Goal: Task Accomplishment & Management: Complete application form

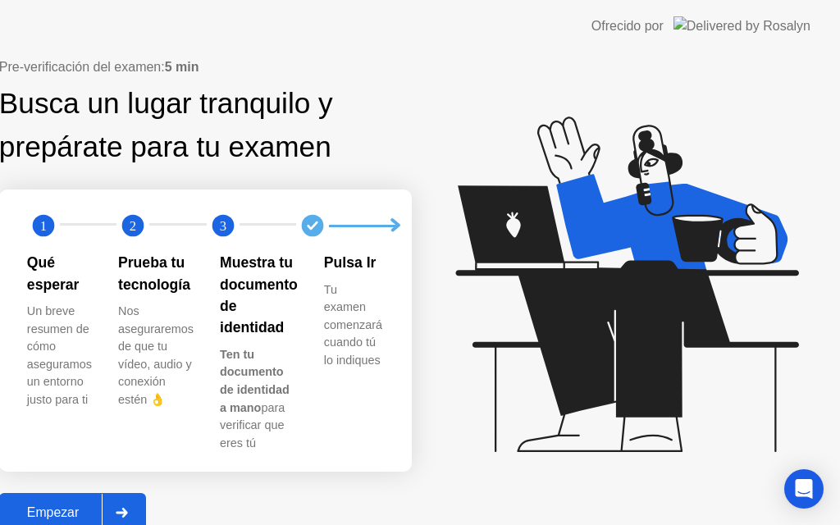
click at [102, 505] on div "Empezar" at bounding box center [53, 512] width 98 height 15
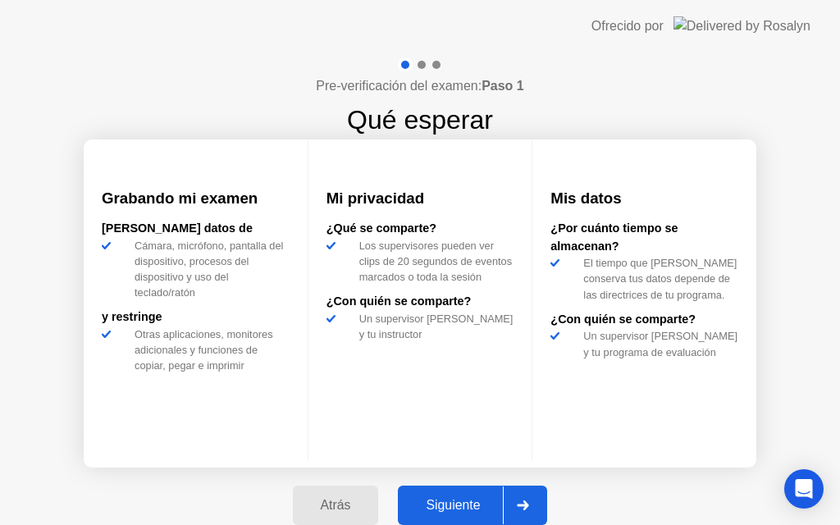
click at [449, 524] on button "Siguiente" at bounding box center [472, 504] width 149 height 39
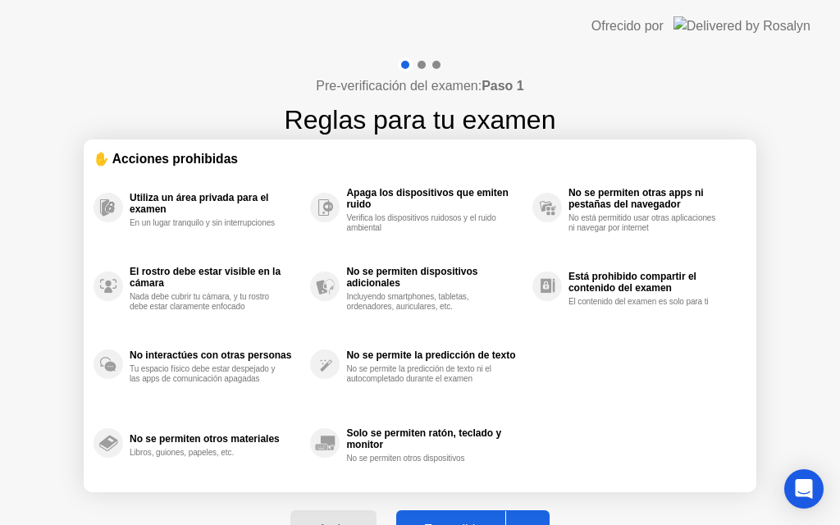
click at [487, 522] on div "Entendido" at bounding box center [453, 529] width 104 height 15
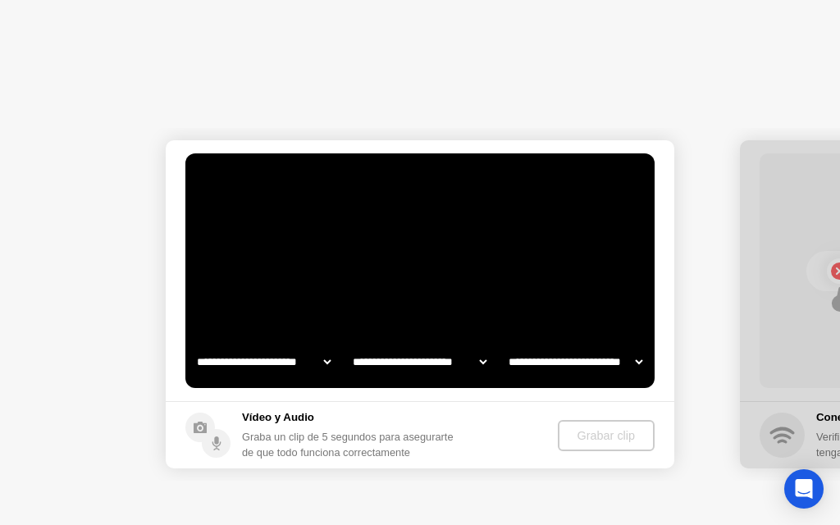
select select "**********"
select select "*******"
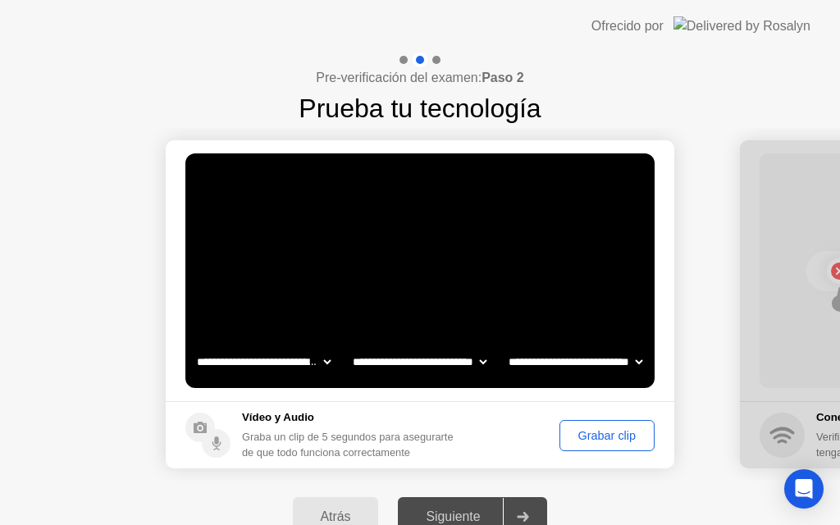
click at [293, 368] on select "**********" at bounding box center [264, 361] width 140 height 33
click at [603, 433] on div "Grabar clip" at bounding box center [607, 435] width 84 height 13
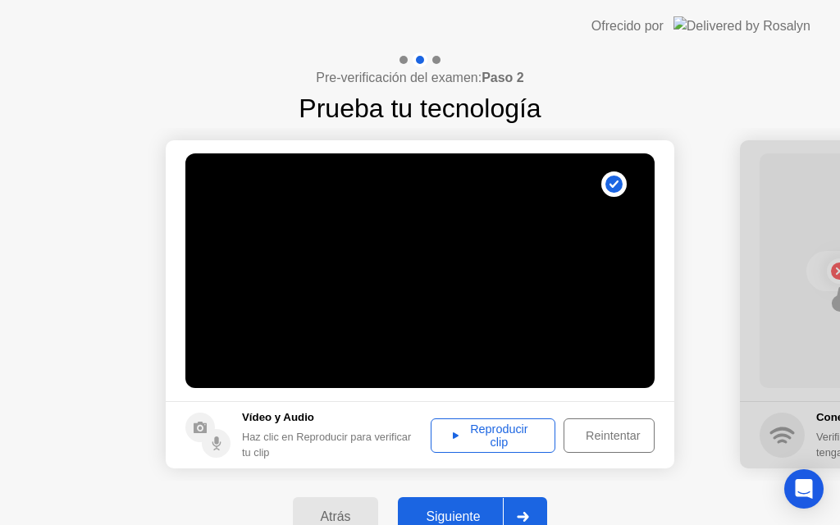
click at [512, 436] on div "Reproducir clip" at bounding box center [492, 435] width 113 height 26
click at [513, 510] on div at bounding box center [522, 517] width 39 height 38
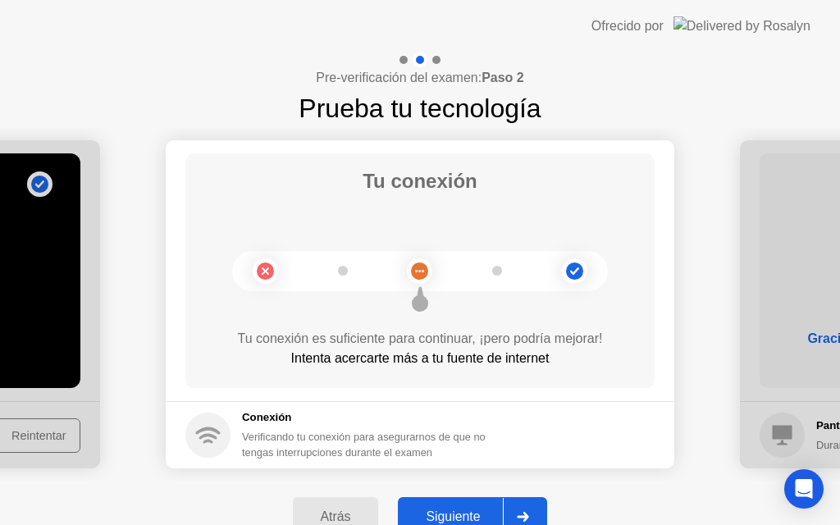
drag, startPoint x: 459, startPoint y: 389, endPoint x: 471, endPoint y: 520, distance: 131.8
click at [471, 520] on div "**********" at bounding box center [420, 302] width 840 height 500
click at [444, 524] on div "Siguiente" at bounding box center [453, 516] width 100 height 15
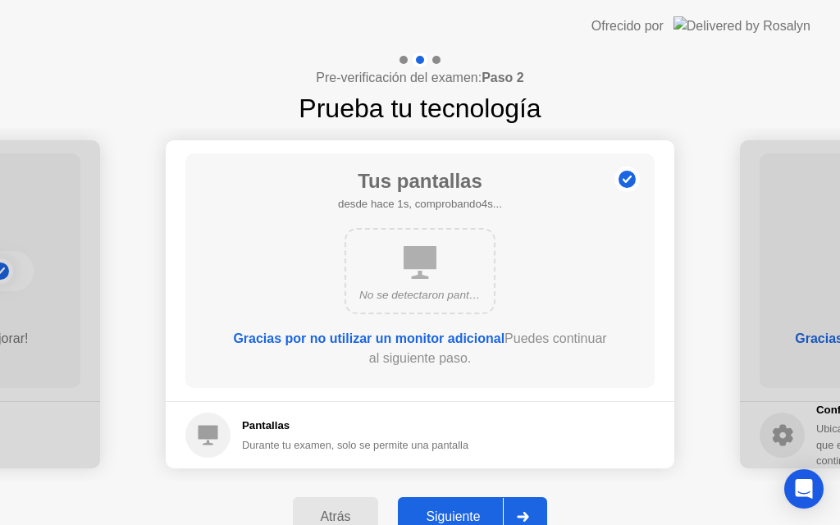
click at [463, 509] on div "Siguiente" at bounding box center [453, 516] width 100 height 15
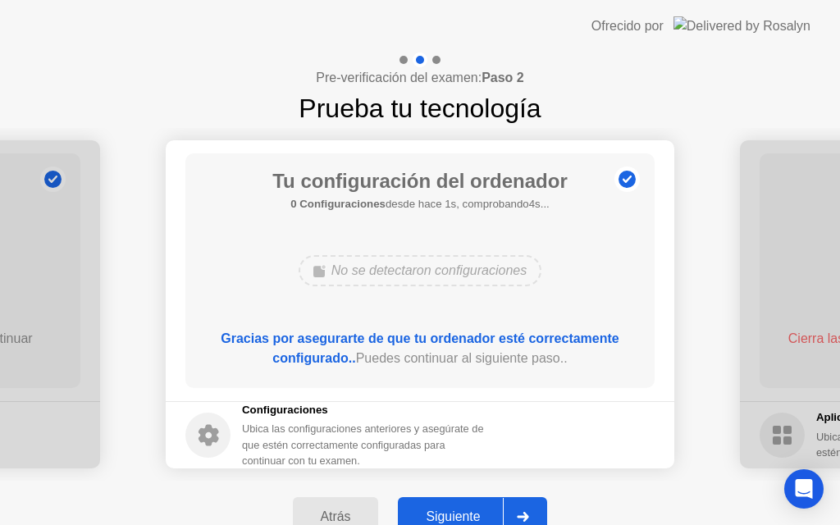
click at [463, 521] on div "Siguiente" at bounding box center [453, 516] width 100 height 15
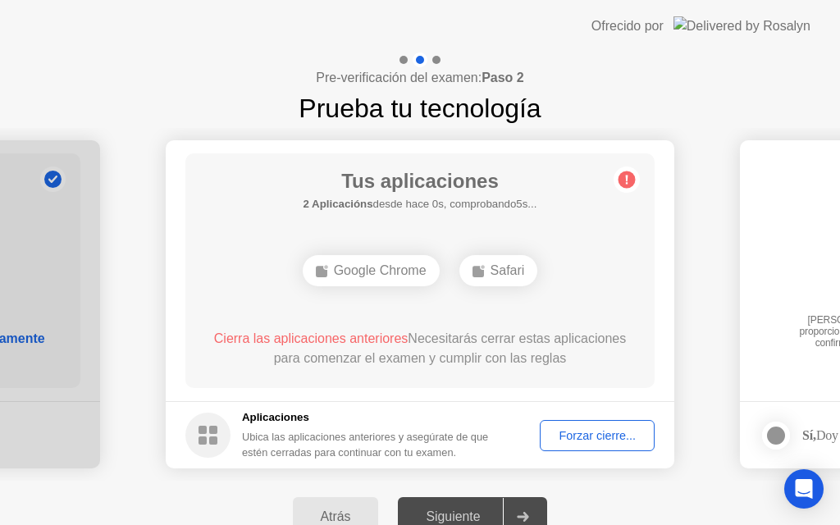
click at [557, 429] on div "Forzar cierre..." at bounding box center [596, 435] width 103 height 13
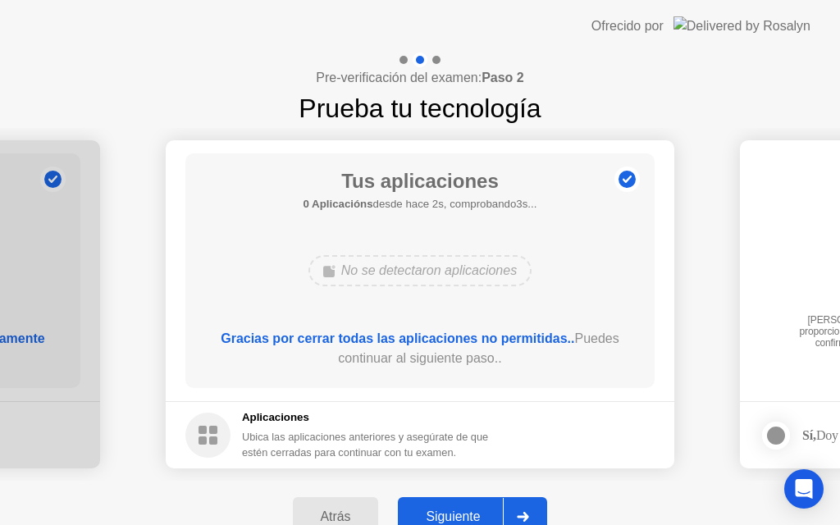
click at [461, 513] on div "Siguiente" at bounding box center [453, 516] width 100 height 15
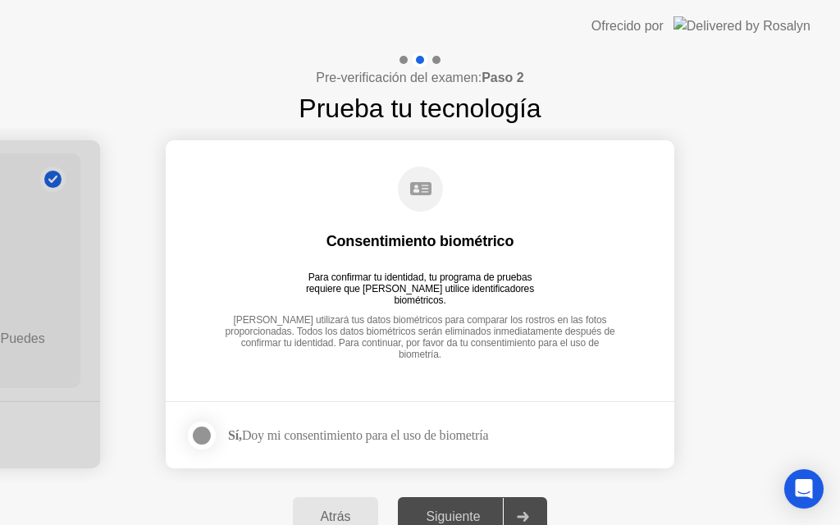
click at [203, 435] on div at bounding box center [202, 436] width 20 height 20
click at [449, 503] on button "Siguiente" at bounding box center [472, 516] width 149 height 39
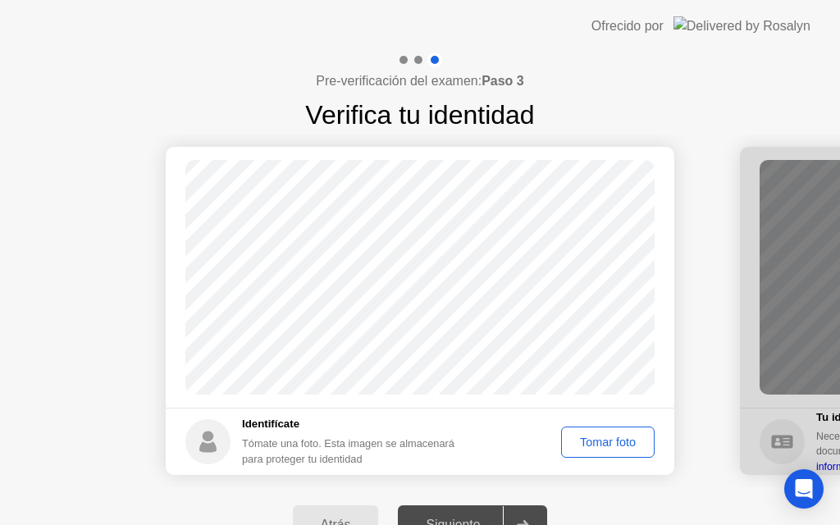
click at [572, 446] on div "Tomar foto" at bounding box center [608, 441] width 82 height 13
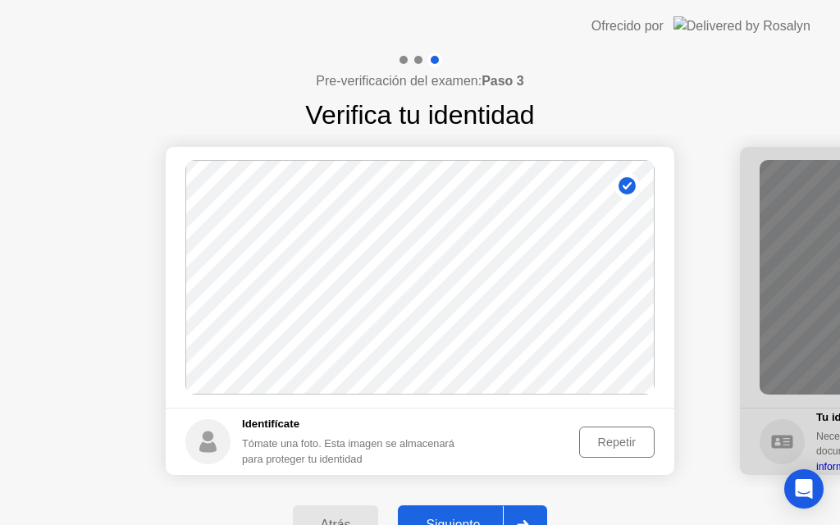
click at [462, 524] on div "Siguiente" at bounding box center [453, 524] width 100 height 15
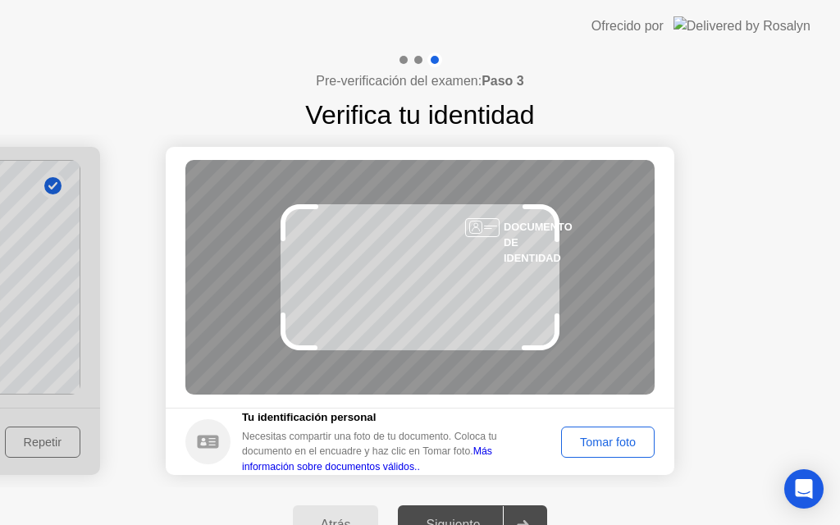
click at [591, 449] on div "Tomar foto" at bounding box center [608, 441] width 82 height 13
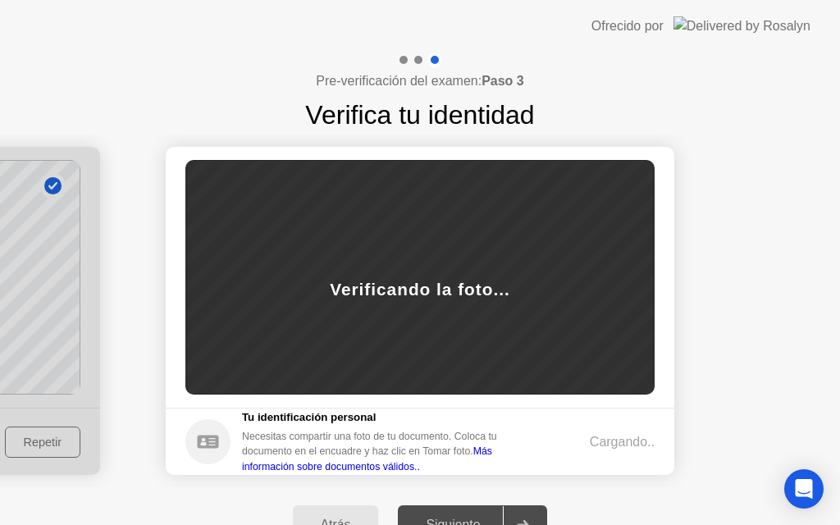
click at [531, 326] on div "Verificando la foto..." at bounding box center [419, 277] width 469 height 235
click at [462, 517] on div "Siguiente" at bounding box center [453, 524] width 100 height 15
click at [401, 467] on link "Más información sobre documentos válidos.." at bounding box center [367, 458] width 250 height 26
click at [418, 262] on div "Verificando la foto..." at bounding box center [419, 277] width 469 height 235
click at [328, 513] on button "Atrás" at bounding box center [336, 524] width 86 height 39
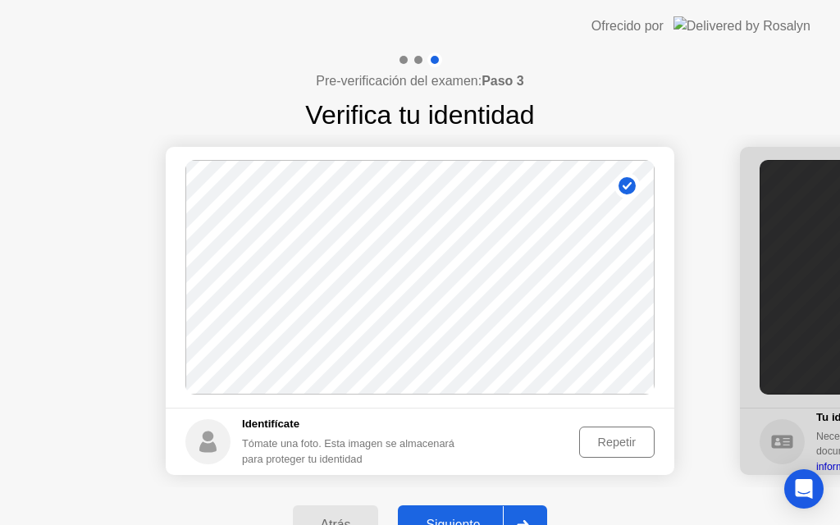
click at [438, 517] on div "Siguiente" at bounding box center [453, 524] width 100 height 15
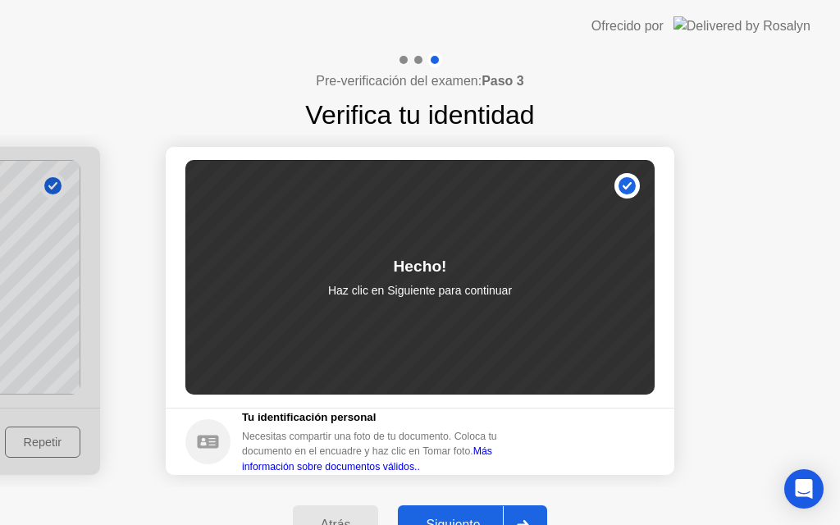
click at [443, 511] on button "Siguiente" at bounding box center [472, 524] width 149 height 39
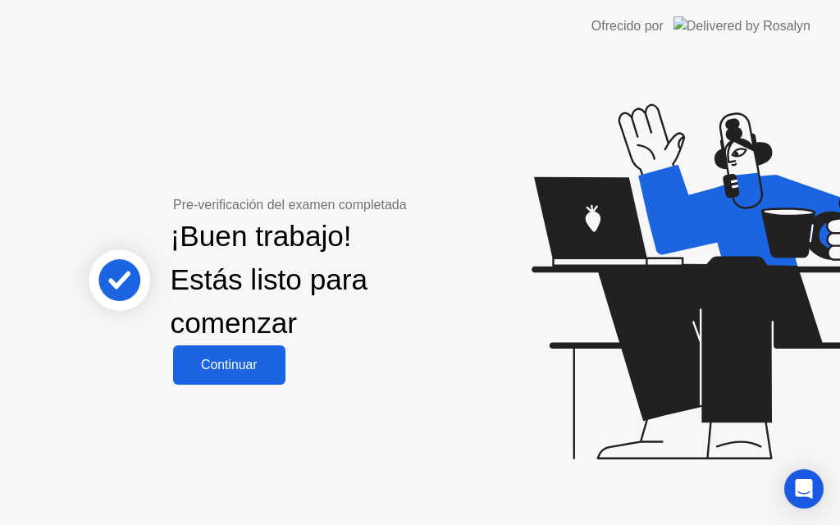
click at [244, 368] on div "Continuar" at bounding box center [229, 365] width 102 height 15
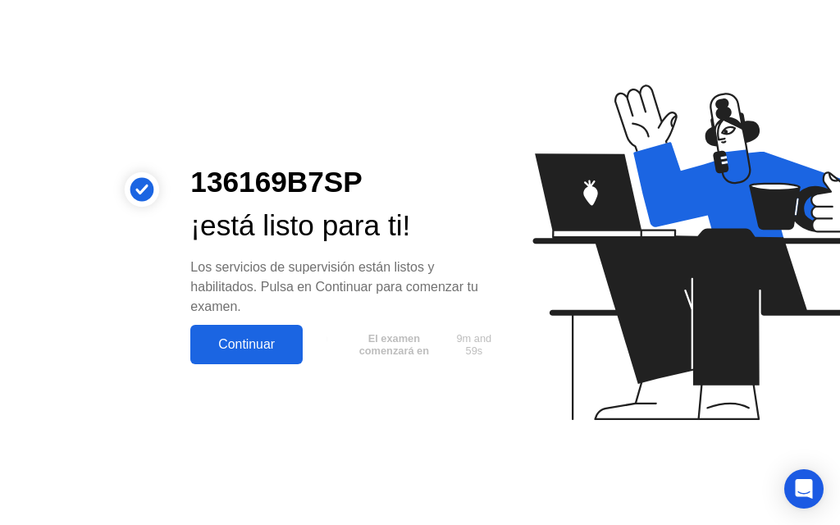
click at [274, 349] on div "Continuar" at bounding box center [246, 344] width 102 height 15
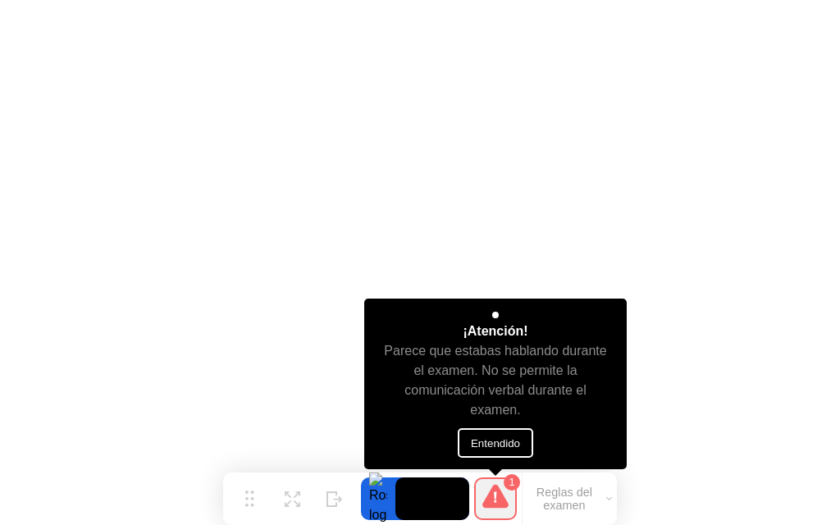
click at [480, 442] on button "Entendido" at bounding box center [495, 443] width 75 height 30
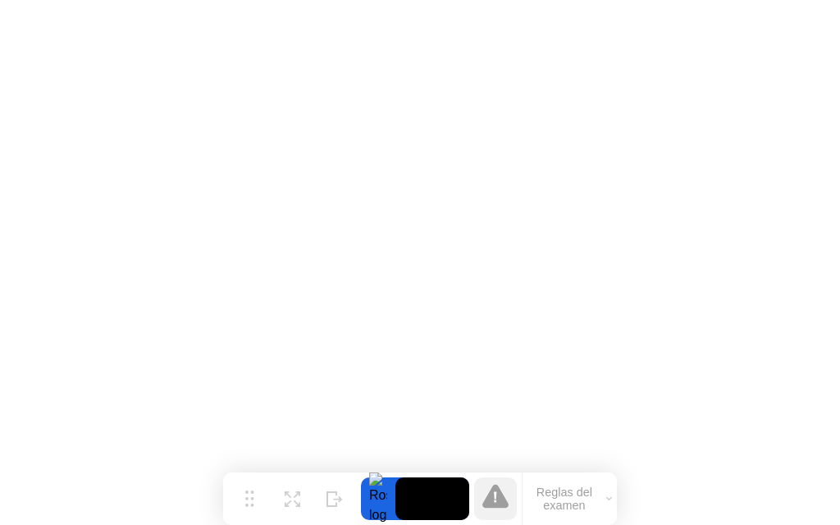
click at [551, 487] on button "Reglas del examen" at bounding box center [569, 499] width 94 height 28
